Goal: Use online tool/utility: Utilize a website feature to perform a specific function

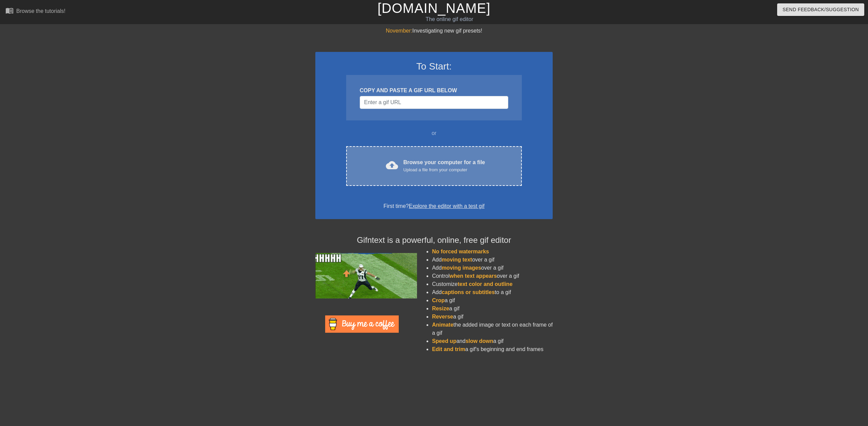
click at [424, 172] on div "Upload a file from your computer" at bounding box center [445, 170] width 82 height 7
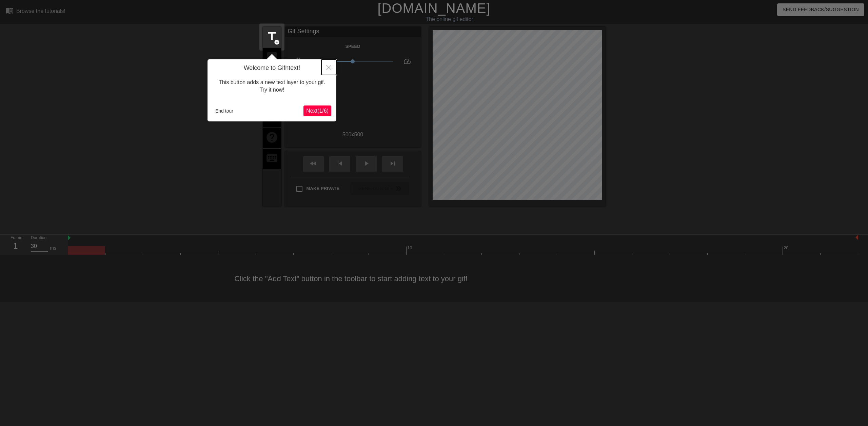
click at [326, 68] on button "Close" at bounding box center [329, 67] width 15 height 16
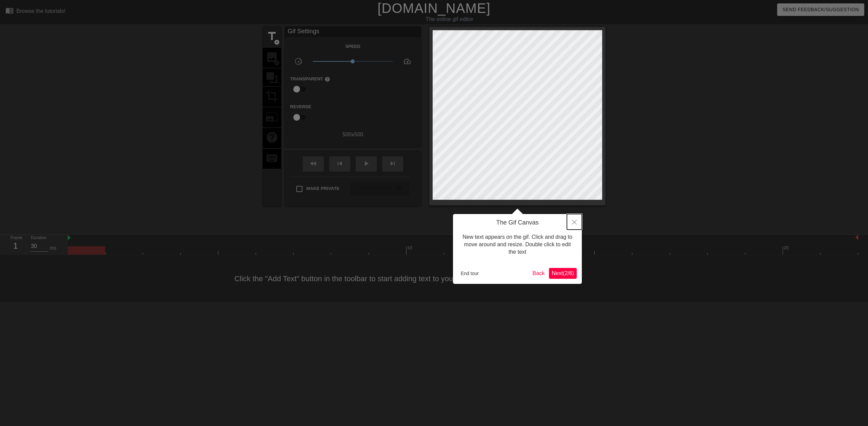
click at [578, 226] on button "Close" at bounding box center [574, 222] width 15 height 16
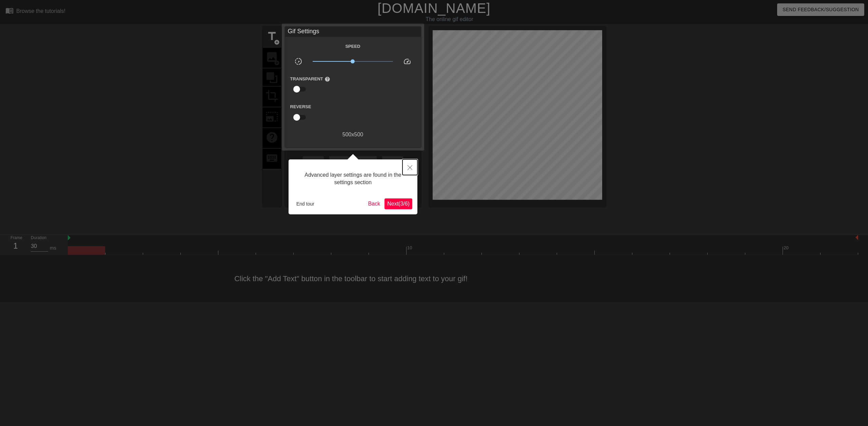
click at [410, 168] on icon "Close" at bounding box center [410, 167] width 5 height 5
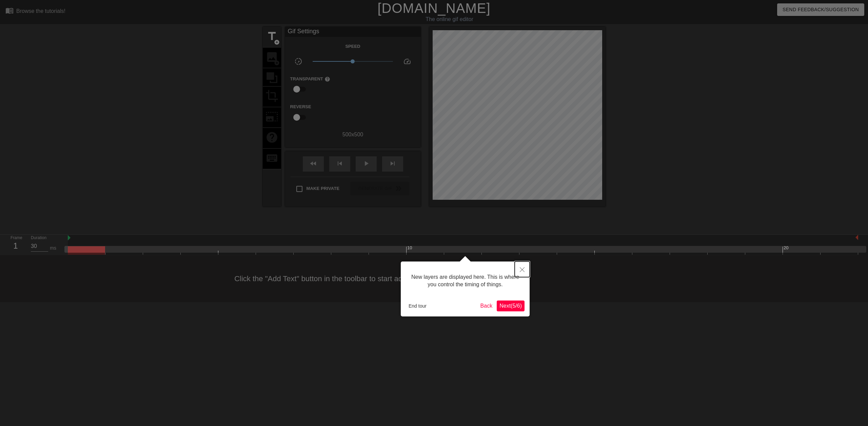
click at [528, 273] on button "Close" at bounding box center [522, 269] width 15 height 16
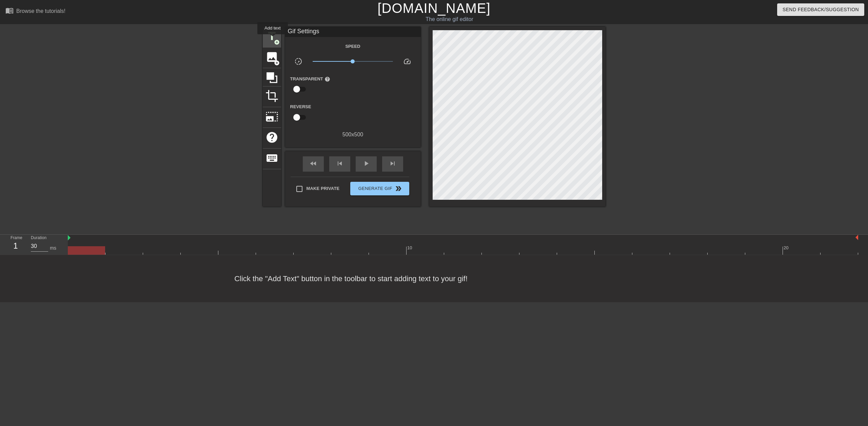
click at [270, 36] on span "title" at bounding box center [272, 36] width 13 height 13
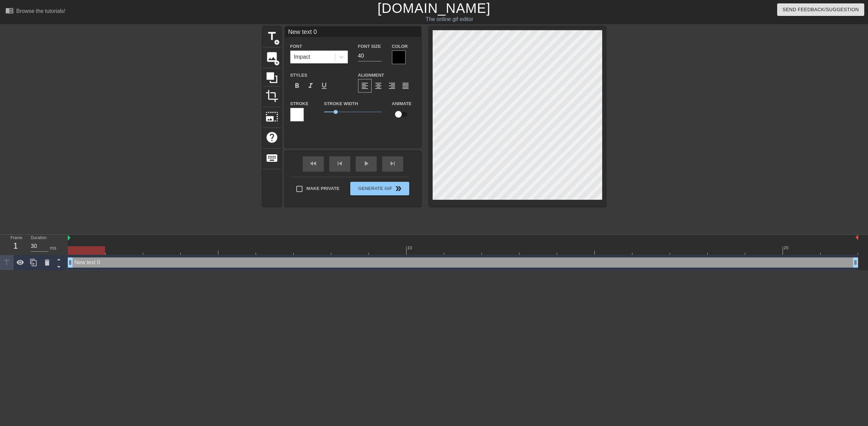
scroll to position [1, 2]
type input "o"
type textarea "o"
type input "ob"
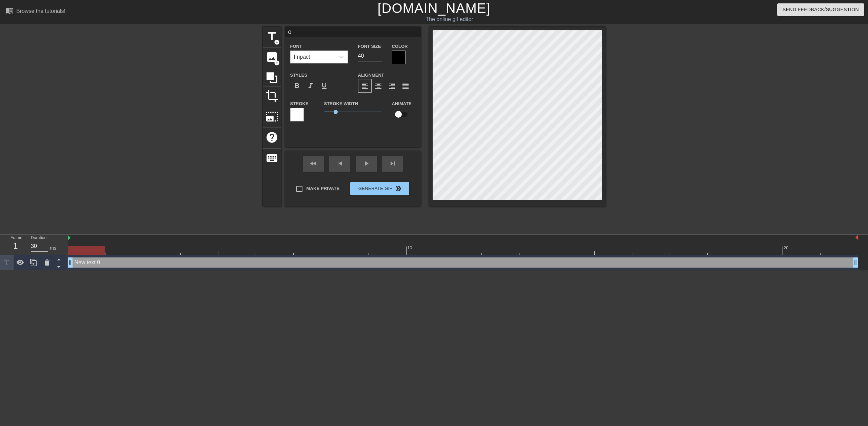
type textarea "ob"
type input "obe"
type textarea "obe"
type input "obel"
type textarea "obel"
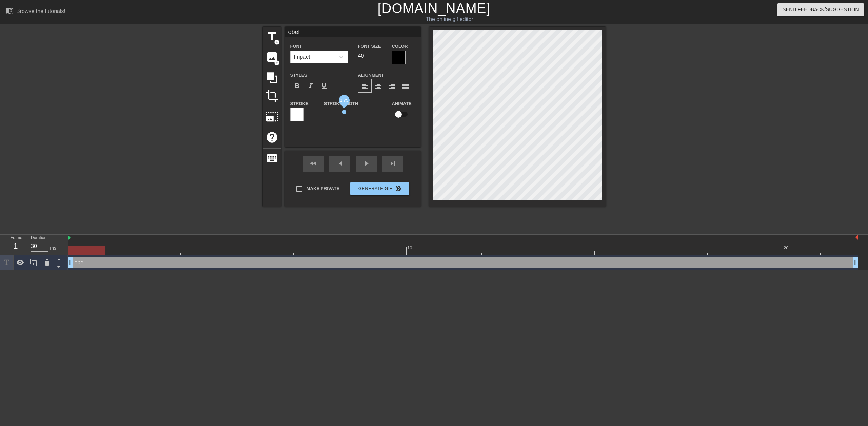
drag, startPoint x: 334, startPoint y: 110, endPoint x: 345, endPoint y: 112, distance: 10.4
click at [345, 112] on span "1.75" at bounding box center [344, 112] width 4 height 4
drag, startPoint x: 345, startPoint y: 112, endPoint x: 334, endPoint y: 115, distance: 10.9
click at [334, 115] on span "0.85" at bounding box center [353, 112] width 58 height 8
click at [378, 83] on span "format_align_center" at bounding box center [378, 86] width 8 height 8
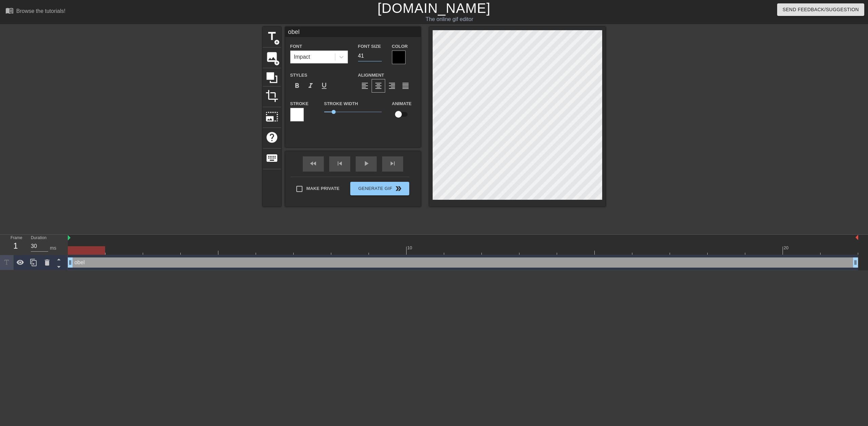
click at [378, 55] on input "41" at bounding box center [370, 56] width 24 height 11
click at [378, 55] on input "42" at bounding box center [370, 56] width 24 height 11
click at [378, 55] on input "43" at bounding box center [370, 56] width 24 height 11
click at [378, 55] on input "44" at bounding box center [370, 56] width 24 height 11
click at [378, 55] on input "45" at bounding box center [370, 56] width 24 height 11
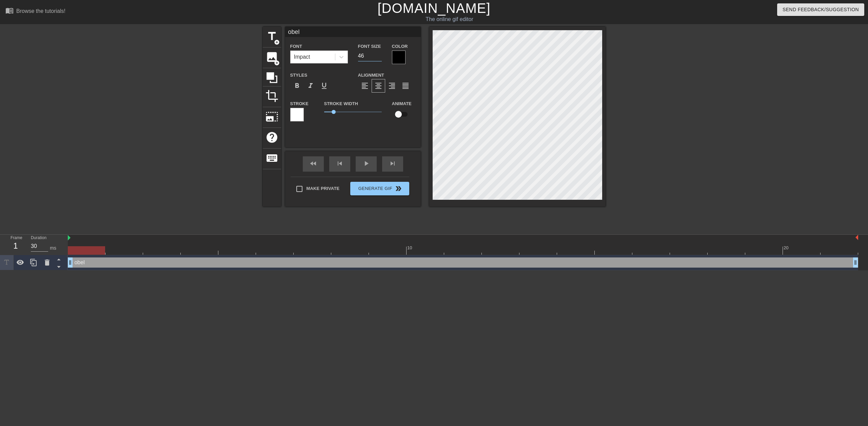
click at [378, 55] on input "46" at bounding box center [370, 56] width 24 height 11
click at [378, 55] on input "47" at bounding box center [370, 56] width 24 height 11
type input "48"
click at [378, 55] on input "48" at bounding box center [370, 56] width 24 height 11
click at [688, 130] on div at bounding box center [665, 128] width 102 height 203
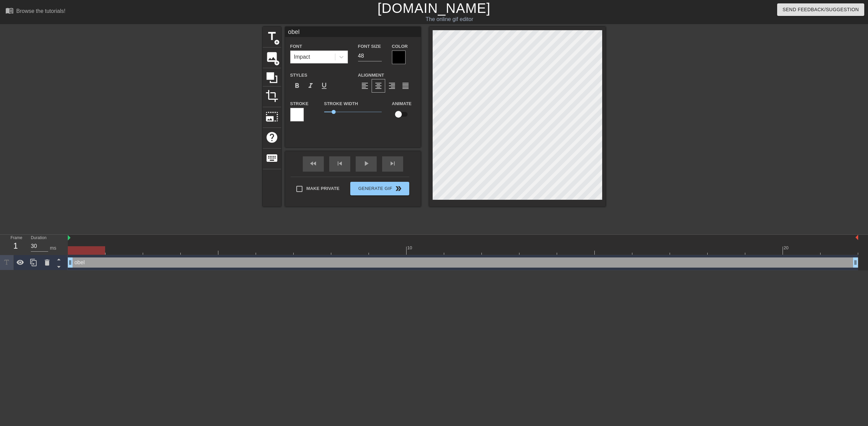
click at [398, 115] on input "checkbox" at bounding box center [398, 114] width 39 height 13
click at [402, 115] on input "checkbox" at bounding box center [405, 114] width 39 height 13
checkbox input "false"
click at [400, 54] on div at bounding box center [399, 58] width 14 height 14
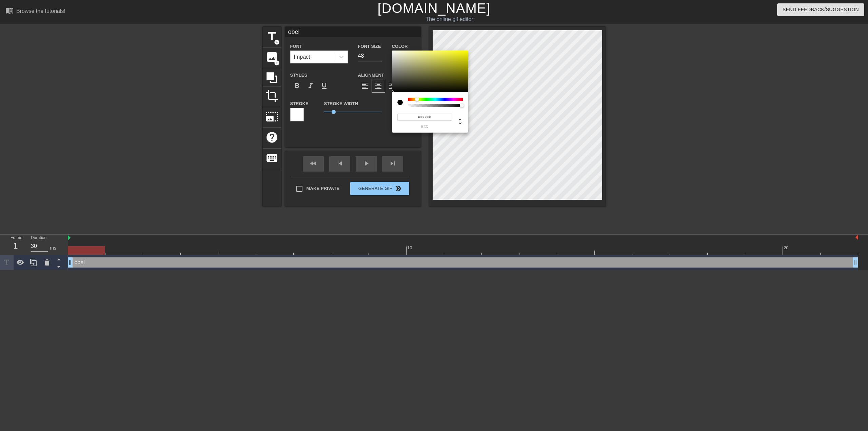
click at [417, 99] on div at bounding box center [435, 99] width 55 height 3
type input "#E9E70A"
click at [465, 54] on div at bounding box center [430, 72] width 76 height 42
